Goal: Contribute content

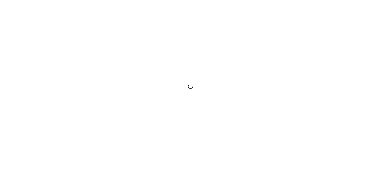
click at [59, 44] on div at bounding box center [190, 87] width 381 height 174
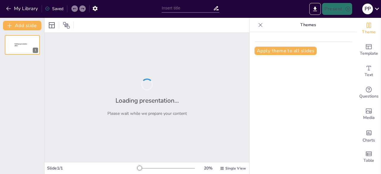
type input "Optimizing Heating and Cooling Rates for Cream and Ointment Production"
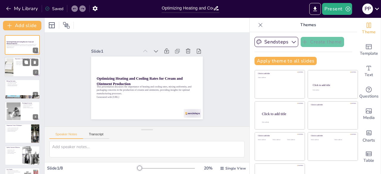
click at [20, 66] on div at bounding box center [22, 67] width 36 height 20
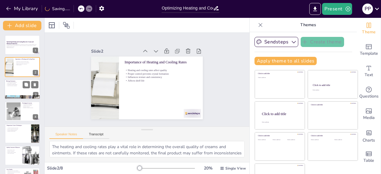
click at [21, 82] on p "Active ingredient distribution" at bounding box center [22, 82] width 32 height 1
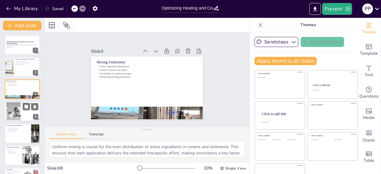
click at [17, 107] on div at bounding box center [13, 111] width 27 height 18
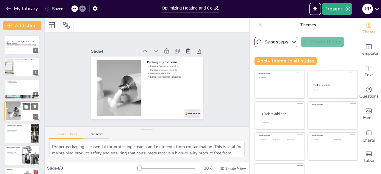
scroll to position [9, 0]
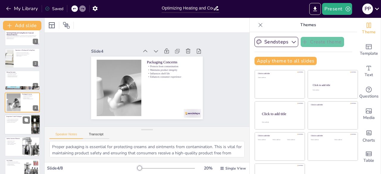
click at [15, 121] on p "Personnel training importance" at bounding box center [17, 121] width 23 height 1
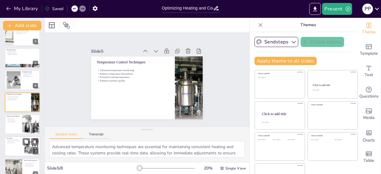
click at [15, 137] on div at bounding box center [22, 147] width 36 height 20
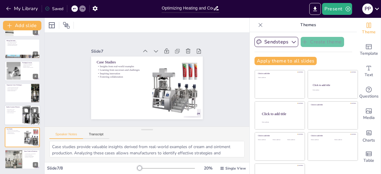
click at [13, 117] on div at bounding box center [22, 115] width 36 height 20
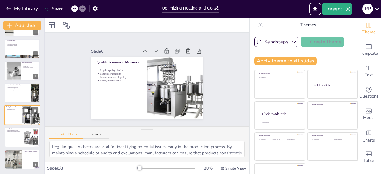
scroll to position [17, 0]
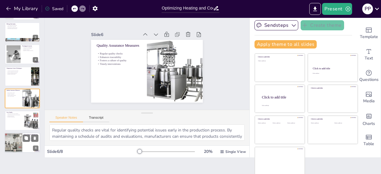
click at [15, 142] on div at bounding box center [13, 143] width 20 height 20
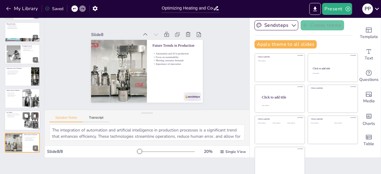
click at [7, 120] on div at bounding box center [22, 121] width 36 height 20
type textarea "Case studies provide valuable insights derived from real-world examples of crea…"
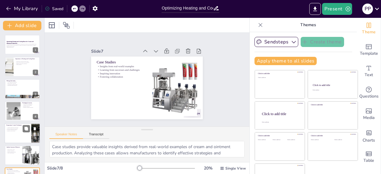
scroll to position [0, 0]
click at [37, 51] on div "1" at bounding box center [35, 50] width 5 height 5
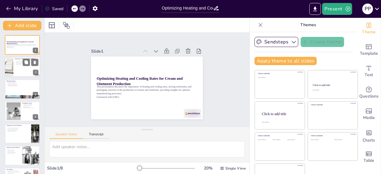
click at [22, 63] on p "Influences texture and consistency" at bounding box center [26, 63] width 23 height 1
type textarea "The heating and cooling rates play a vital role in determining the overall qual…"
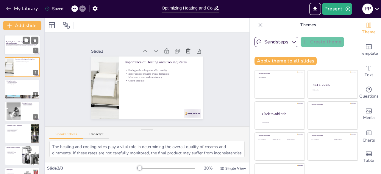
click at [18, 38] on div at bounding box center [22, 45] width 36 height 20
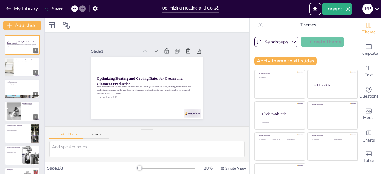
click at [173, 169] on div at bounding box center [166, 168] width 57 height 5
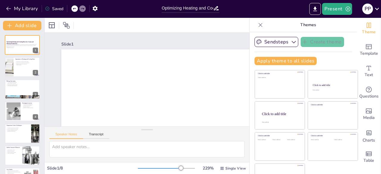
click at [159, 168] on div at bounding box center [159, 168] width 43 height 1
click at [151, 168] on div at bounding box center [148, 168] width 21 height 1
click at [147, 168] on div at bounding box center [148, 168] width 21 height 1
click at [141, 168] on div at bounding box center [166, 168] width 57 height 5
click at [147, 166] on div at bounding box center [149, 168] width 5 height 5
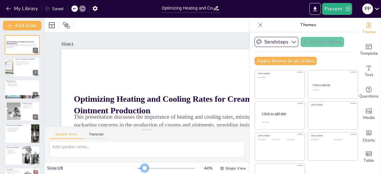
click at [142, 166] on div at bounding box center [144, 168] width 5 height 5
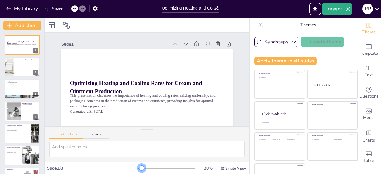
click at [138, 166] on div at bounding box center [166, 168] width 57 height 5
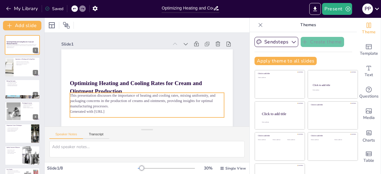
scroll to position [24, 0]
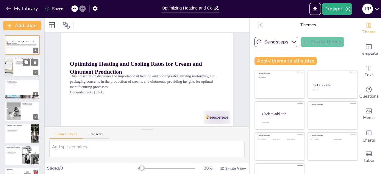
click at [24, 72] on div at bounding box center [22, 67] width 36 height 20
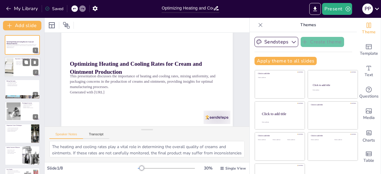
scroll to position [0, 0]
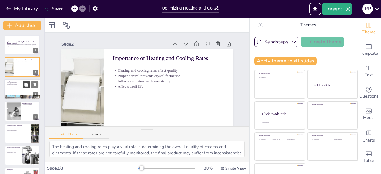
click at [24, 84] on icon at bounding box center [26, 84] width 4 height 4
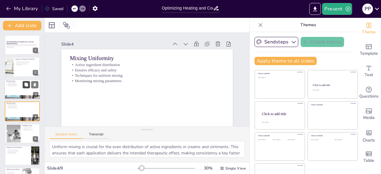
scroll to position [18, 0]
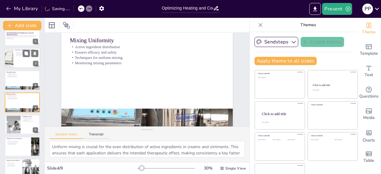
click at [21, 60] on div at bounding box center [22, 58] width 36 height 20
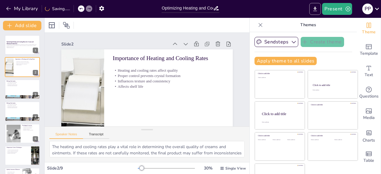
click at [314, 10] on icon "Export to PowerPoint" at bounding box center [315, 9] width 6 height 6
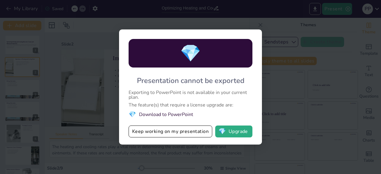
click at [304, 119] on div "💎 Presentation cannot be exported Exporting to PowerPoint is not available in y…" at bounding box center [190, 87] width 381 height 174
click at [206, 130] on button "Keep working on my presentation" at bounding box center [171, 132] width 84 height 12
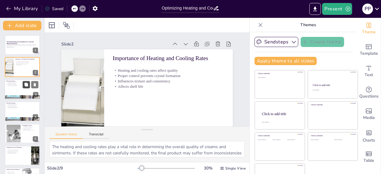
click at [24, 88] on button at bounding box center [26, 84] width 7 height 7
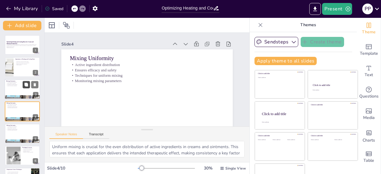
scroll to position [18, 0]
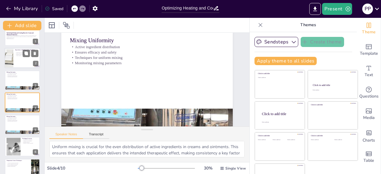
click at [20, 65] on div at bounding box center [22, 58] width 36 height 20
type textarea "The heating and cooling rates play a vital role in determining the overall qual…"
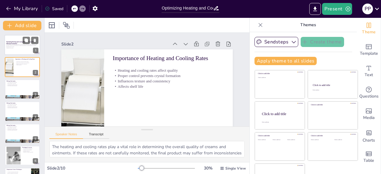
click at [13, 44] on p "This presentation discusses the importance of heating and cooling rates, mixing…" at bounding box center [22, 45] width 32 height 3
